Goal: Check status: Check status

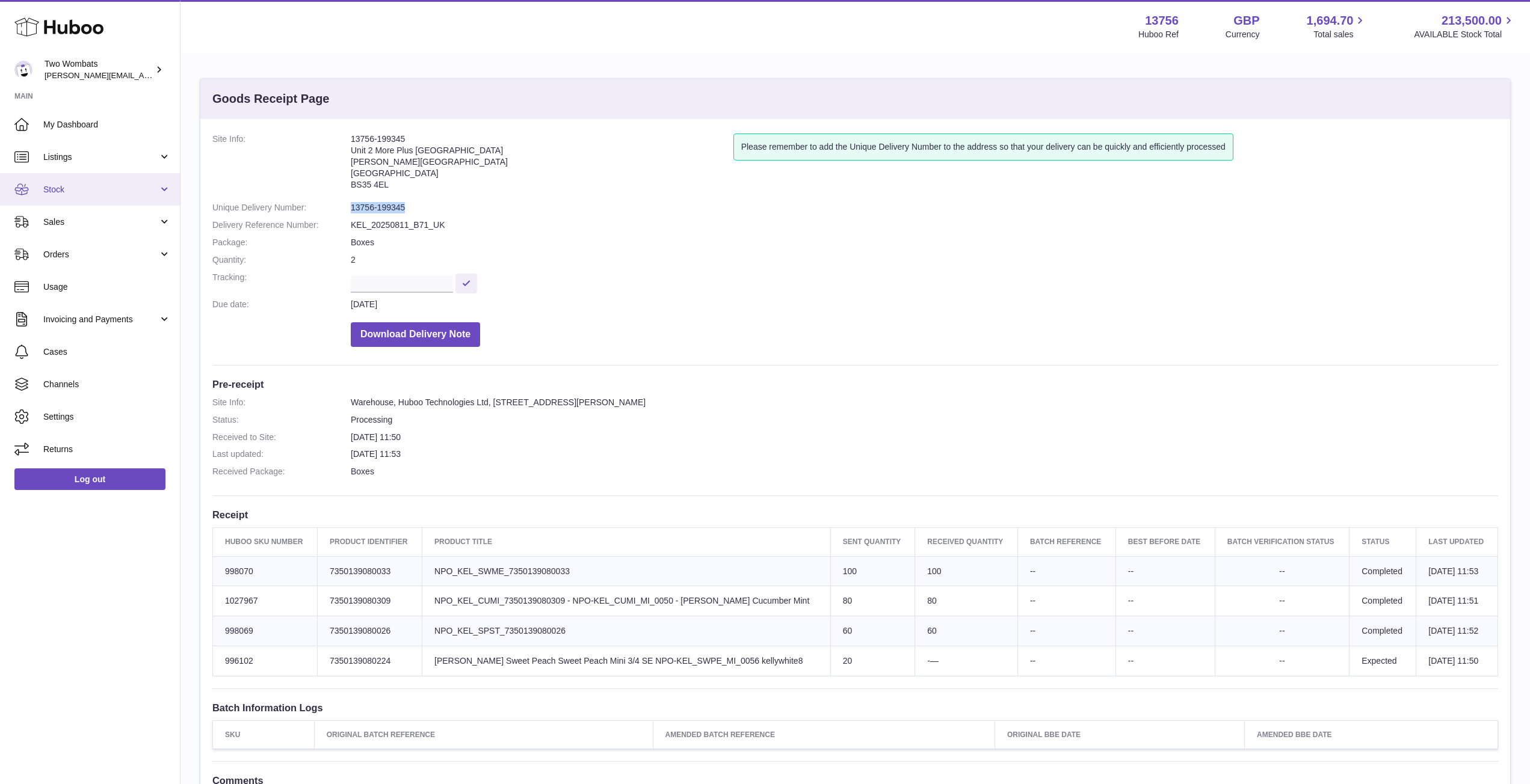
click at [165, 196] on link "Stock" at bounding box center [90, 188] width 180 height 32
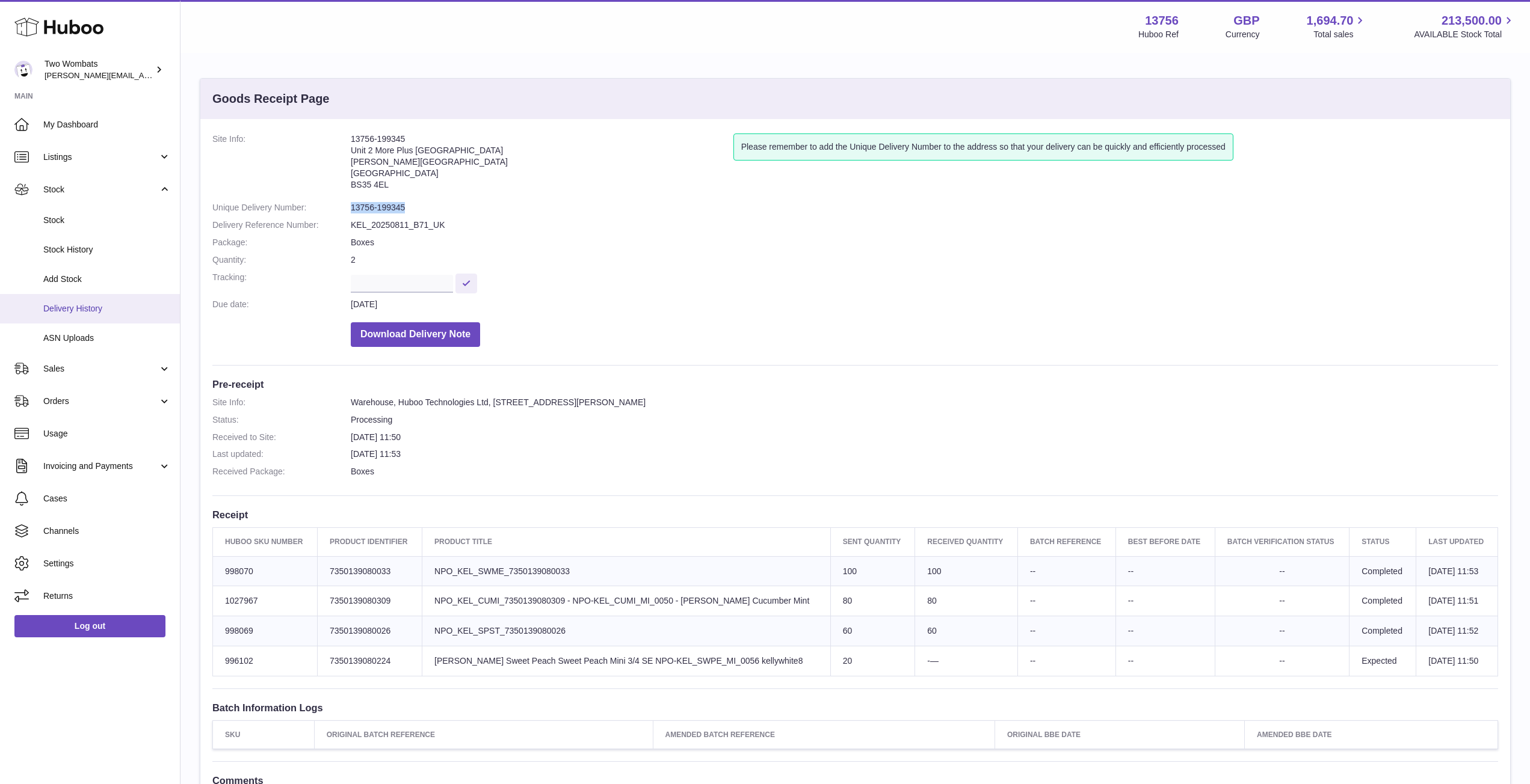
click at [105, 311] on span "Delivery History" at bounding box center [107, 309] width 128 height 11
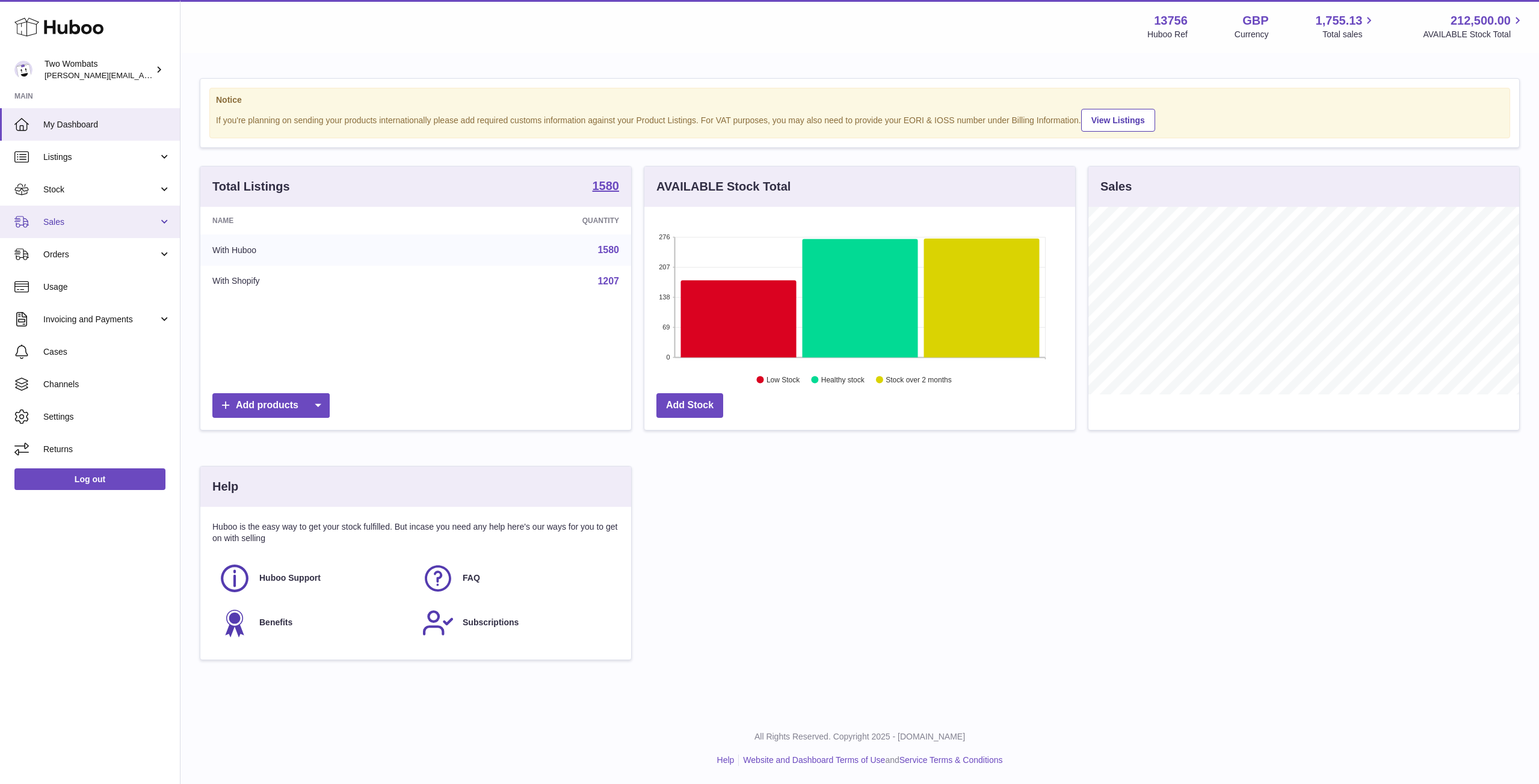
scroll to position [187, 431]
click at [168, 221] on link "Sales" at bounding box center [90, 222] width 180 height 32
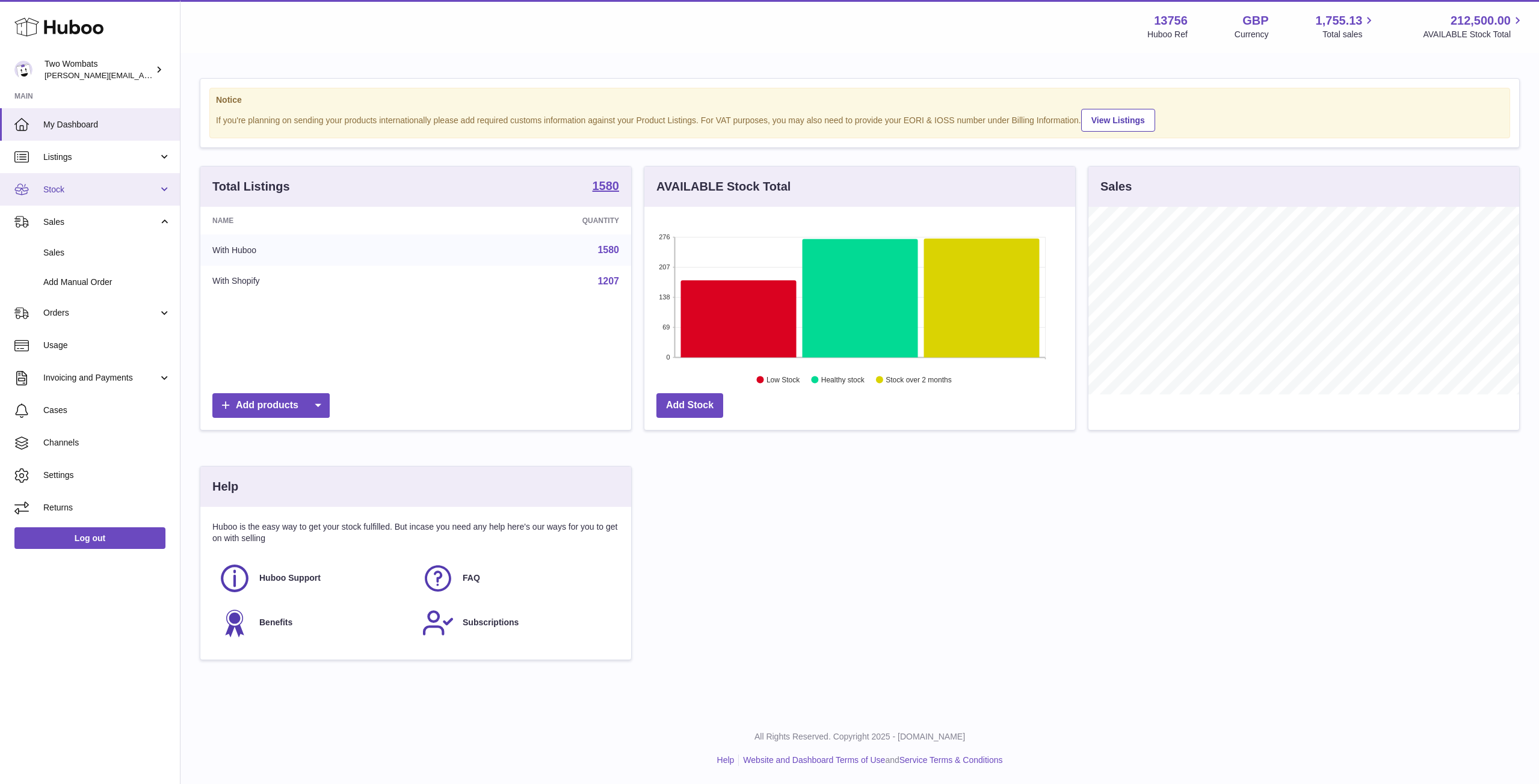
click at [165, 192] on link "Stock" at bounding box center [90, 188] width 180 height 32
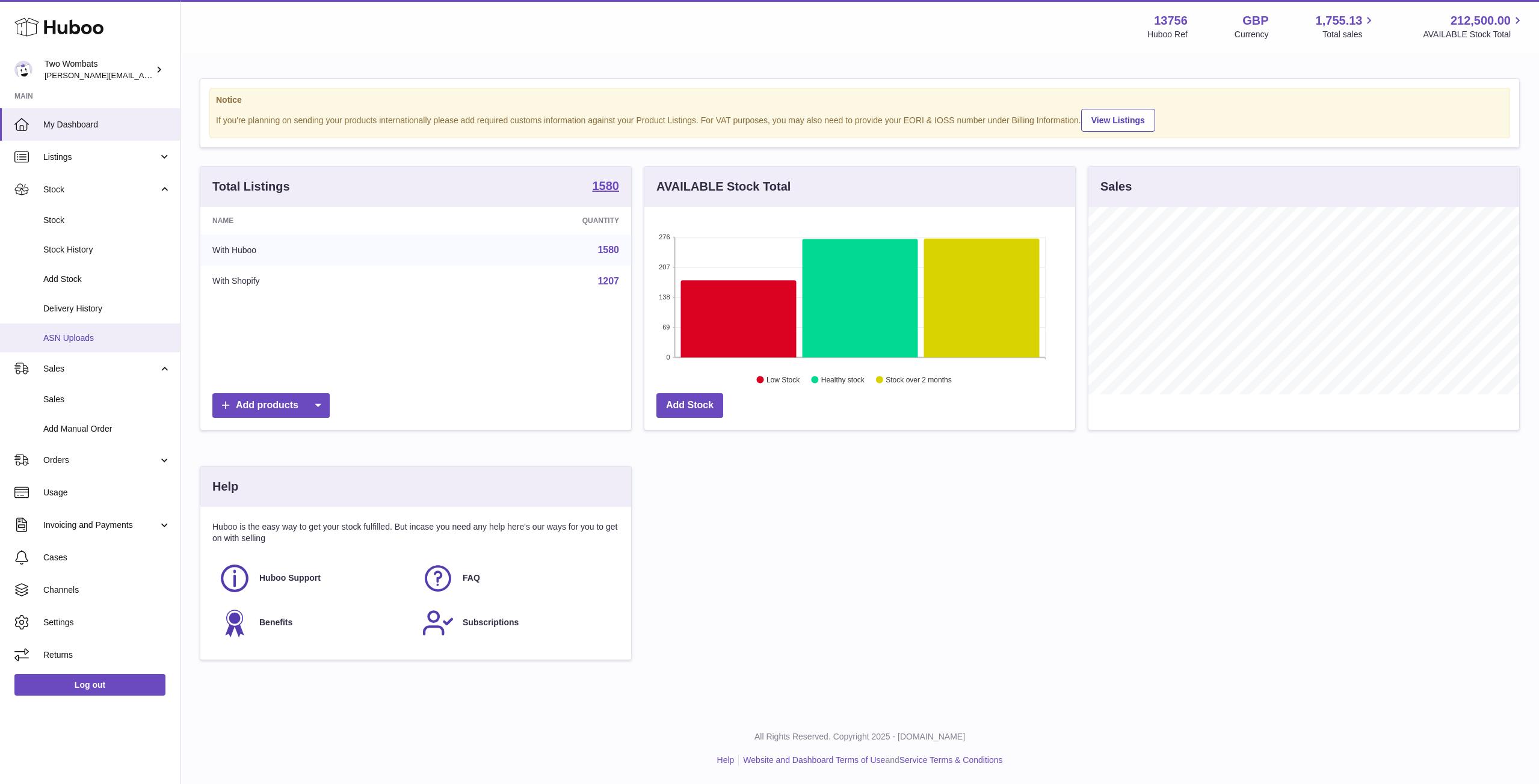
click at [82, 334] on span "ASN Uploads" at bounding box center [107, 338] width 128 height 11
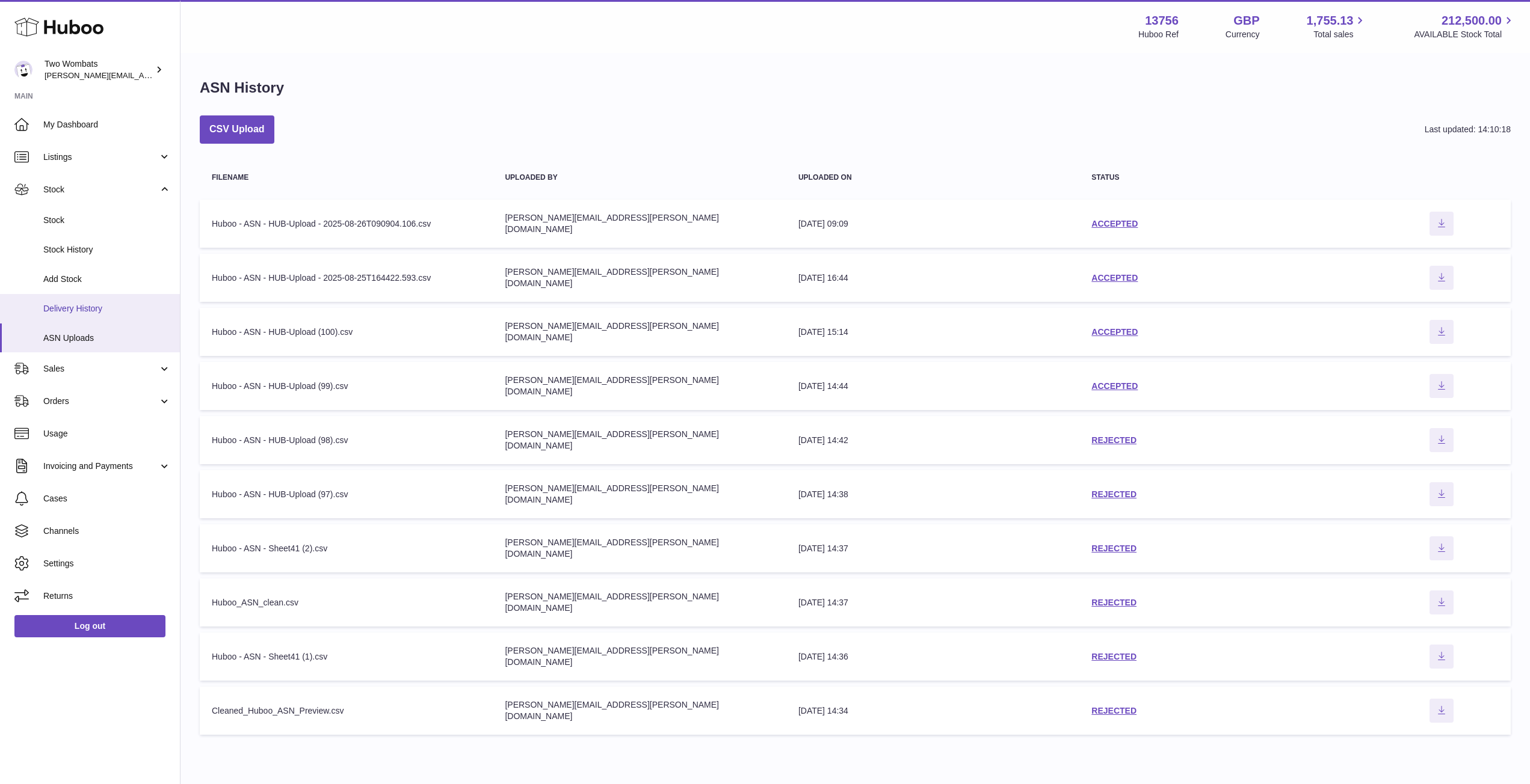
click at [73, 312] on span "Delivery History" at bounding box center [107, 309] width 128 height 11
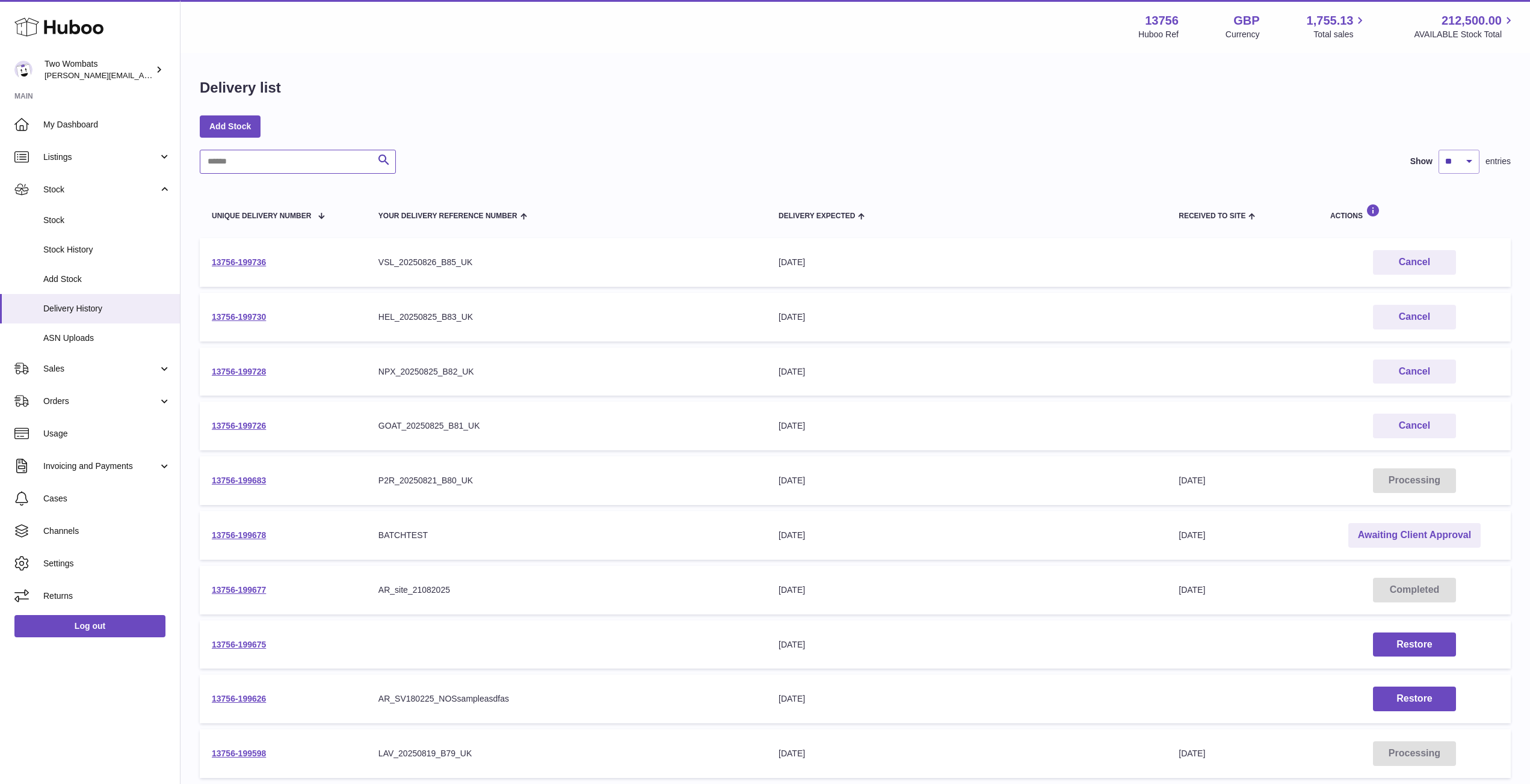
click at [251, 154] on input "text" at bounding box center [297, 162] width 196 height 24
paste input "**********"
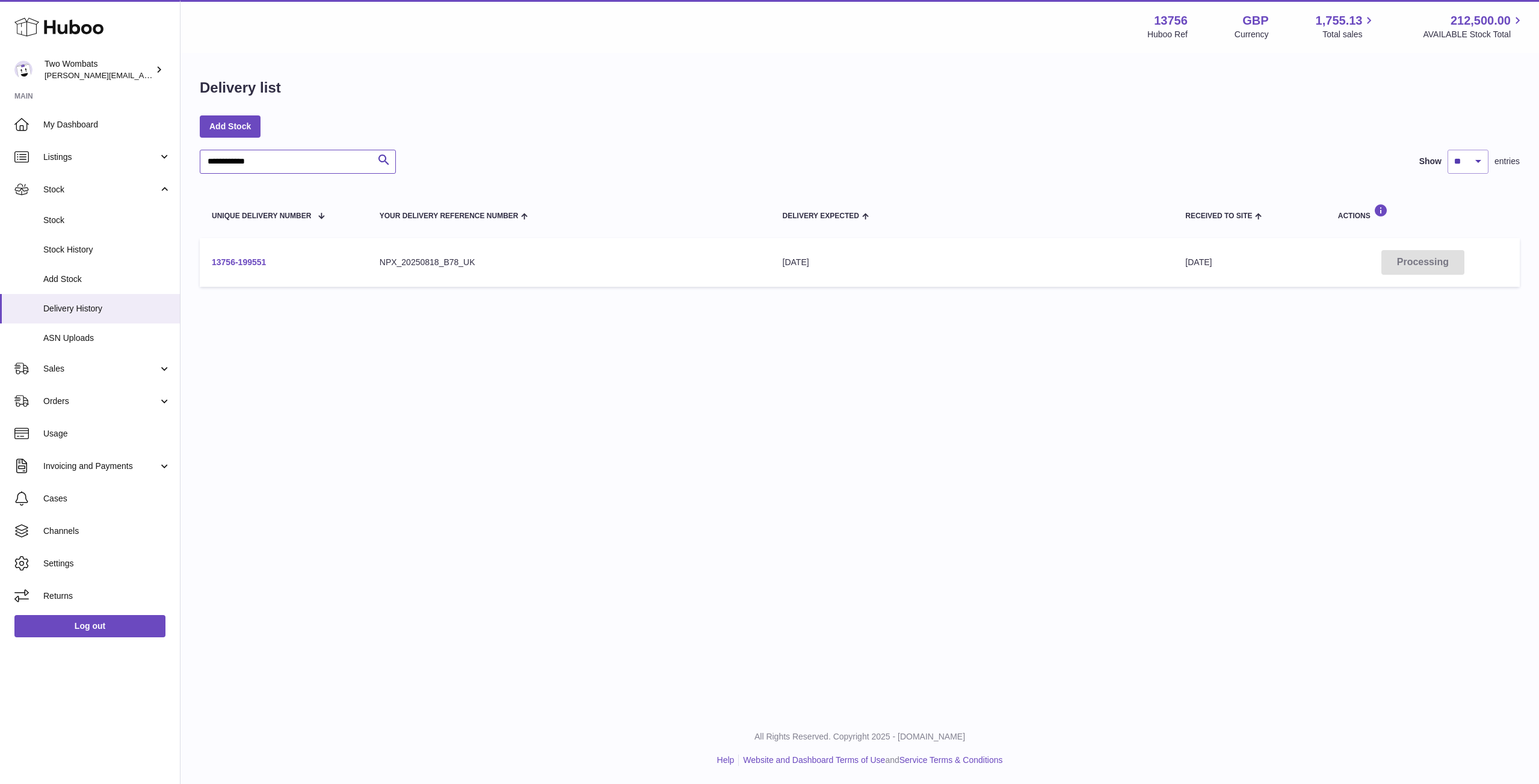
type input "**********"
click at [248, 262] on link "13756-199551" at bounding box center [238, 262] width 54 height 9
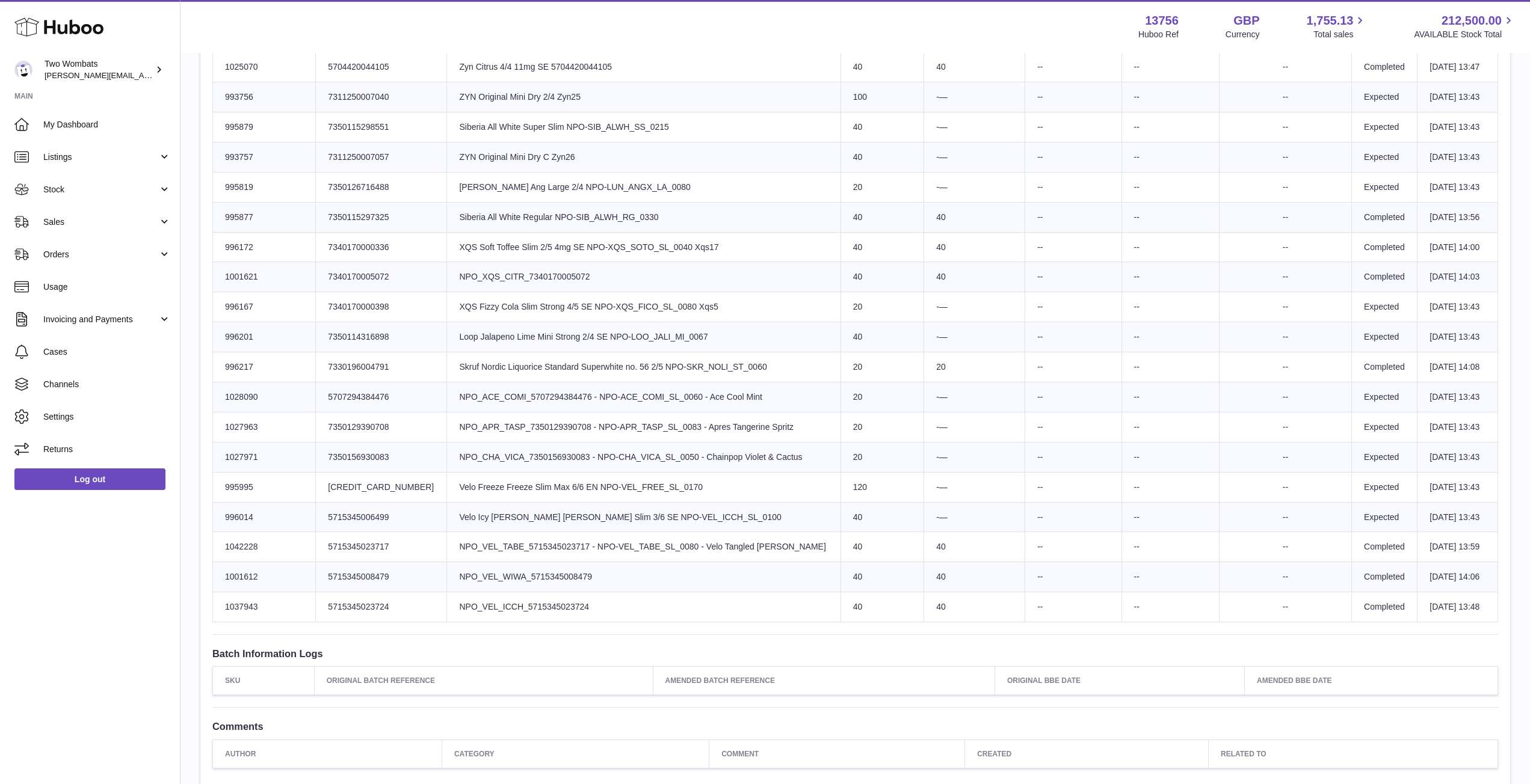
scroll to position [594, 0]
